Goal: Task Accomplishment & Management: Use online tool/utility

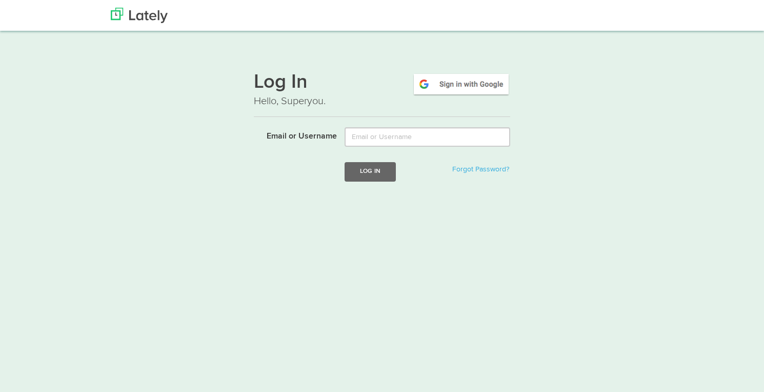
type input "[EMAIL_ADDRESS][DOMAIN_NAME]"
click at [376, 171] on button "Log In" at bounding box center [370, 171] width 51 height 19
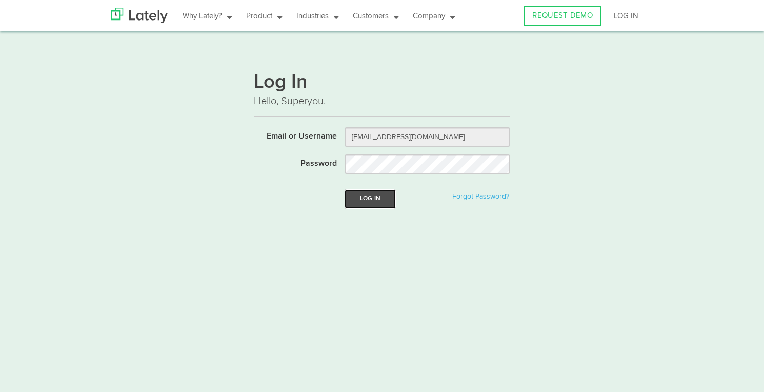
click at [367, 205] on button "Log In" at bounding box center [370, 198] width 51 height 19
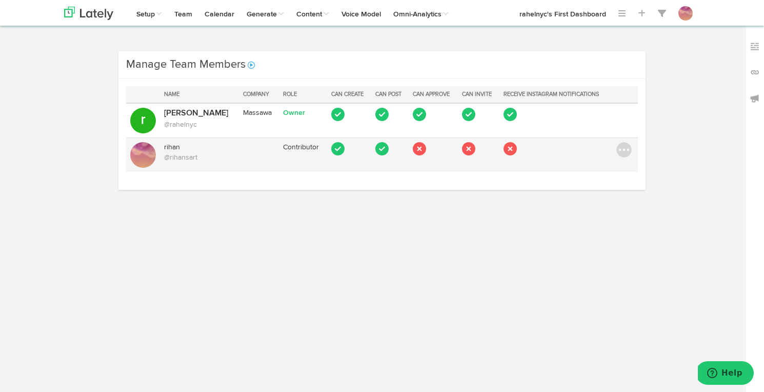
click at [622, 158] on td "Leave" at bounding box center [625, 154] width 26 height 34
click at [622, 154] on img at bounding box center [623, 149] width 15 height 15
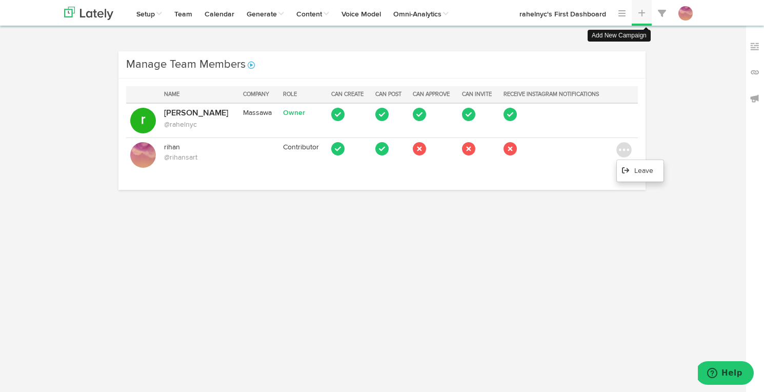
click at [639, 14] on span at bounding box center [642, 13] width 8 height 8
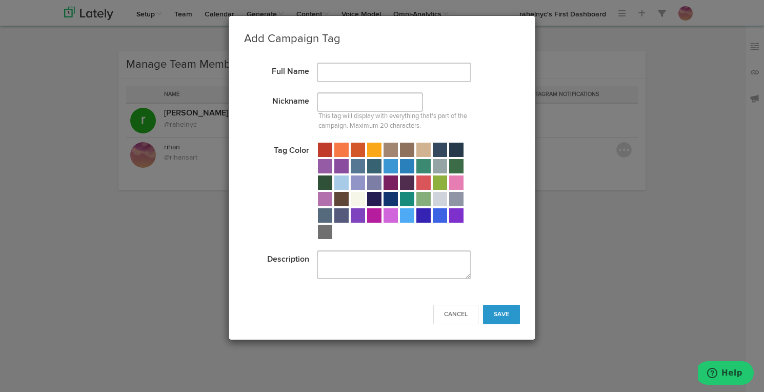
click at [591, 111] on div "Add Campaign Tag × : The following errors have occurred: Full Name Nickname Thi…" at bounding box center [382, 196] width 764 height 392
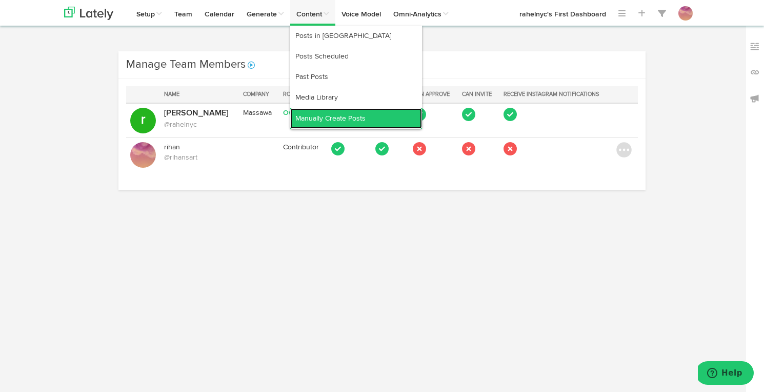
click at [351, 115] on link "Manually Create Posts" at bounding box center [356, 118] width 132 height 21
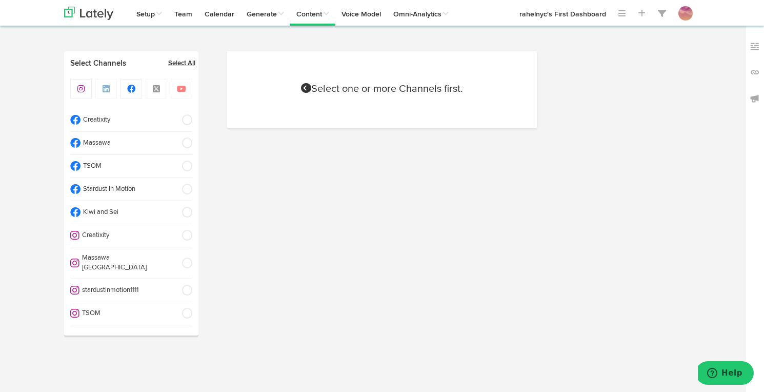
click at [179, 66] on link "Select All" at bounding box center [181, 63] width 27 height 10
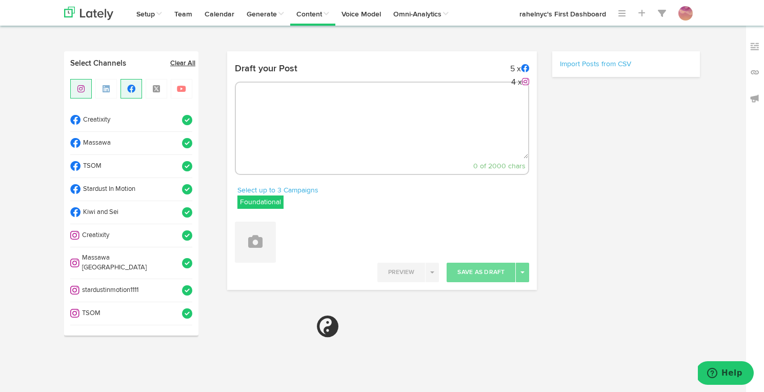
select select "5"
select select "55"
select select "PM"
click at [183, 64] on link "Clear All" at bounding box center [182, 63] width 25 height 10
